Goal: Task Accomplishment & Management: Use online tool/utility

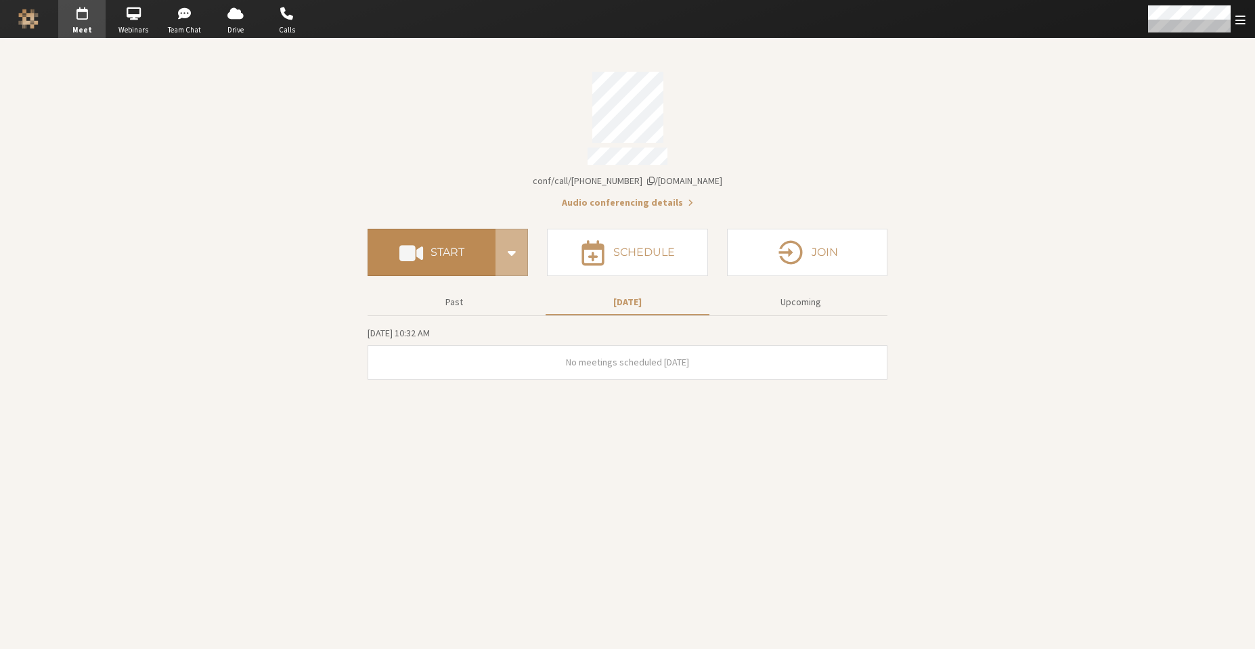
click at [387, 256] on button "Start" at bounding box center [431, 252] width 128 height 47
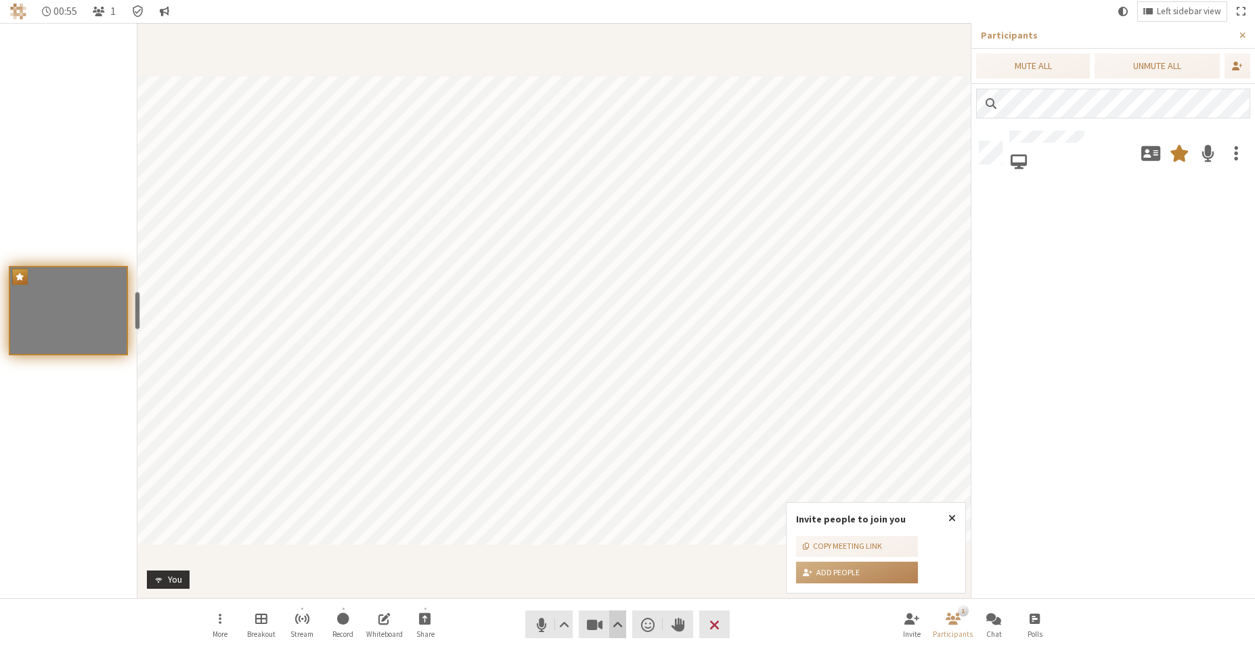
click at [621, 627] on span "Video setting" at bounding box center [617, 624] width 10 height 19
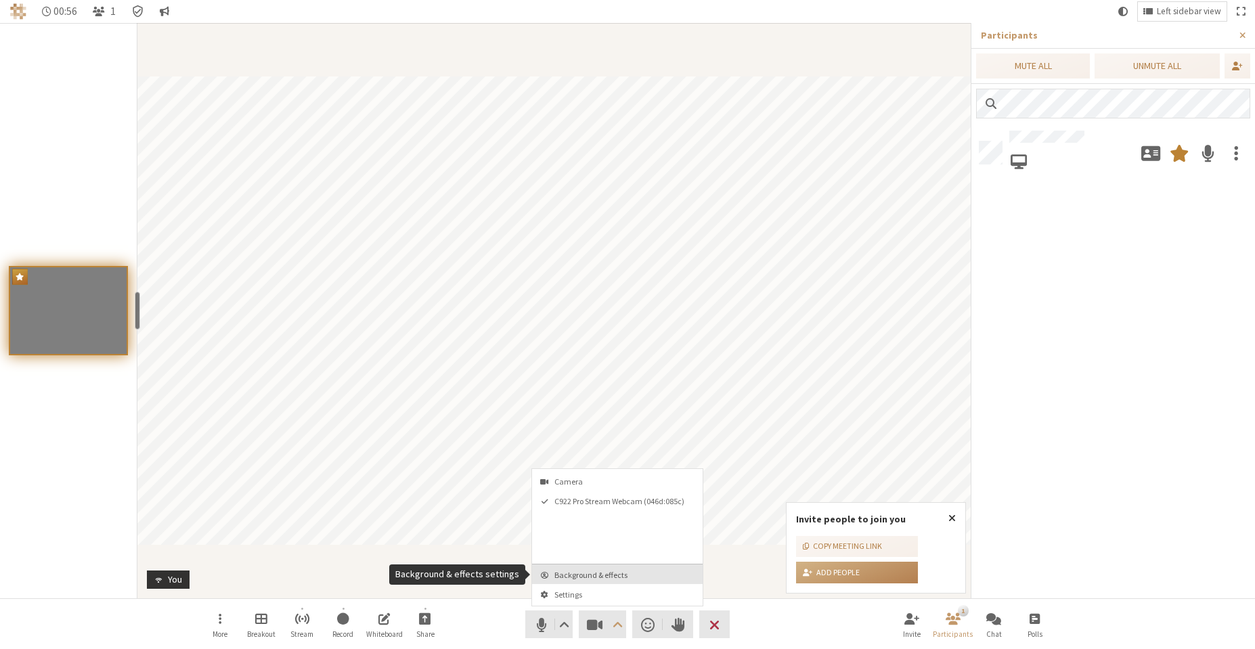
click at [614, 575] on span "Background & effects" at bounding box center [625, 574] width 142 height 9
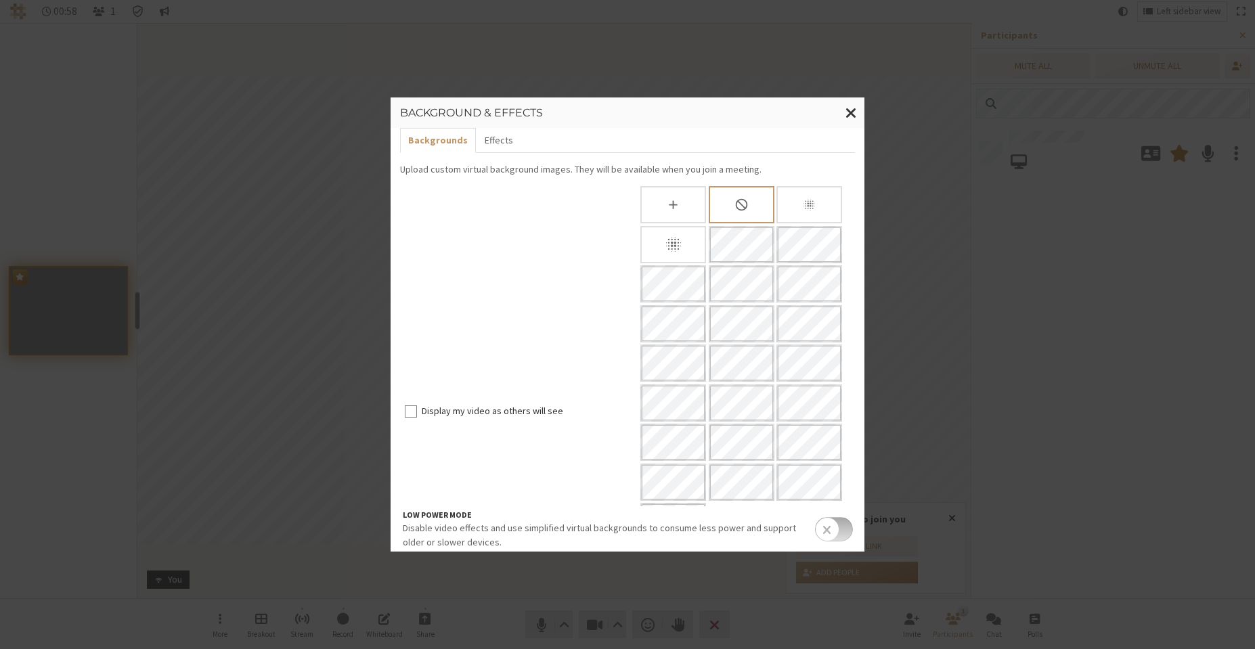
click at [462, 404] on label "Display my video as others will see" at bounding box center [523, 411] width 202 height 14
click at [417, 404] on input "Display my video as others will see" at bounding box center [411, 411] width 12 height 14
checkbox input "true"
click at [847, 114] on span "Close modal" at bounding box center [851, 112] width 12 height 17
